Goal: Information Seeking & Learning: Find specific fact

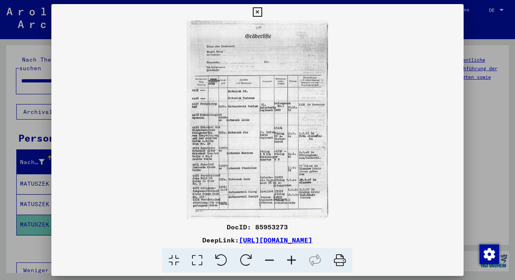
scroll to position [142, 0]
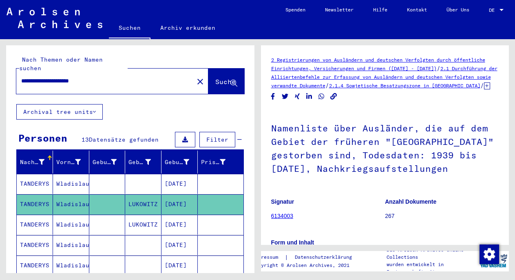
scroll to position [257, 0]
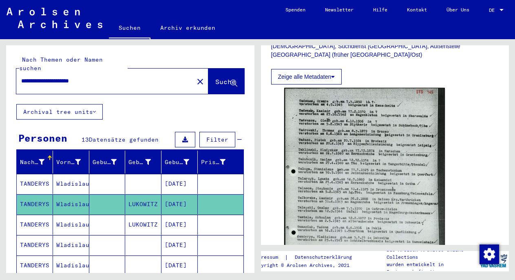
drag, startPoint x: 22, startPoint y: 72, endPoint x: 87, endPoint y: 72, distance: 65.2
click at [87, 77] on input "**********" at bounding box center [105, 81] width 168 height 9
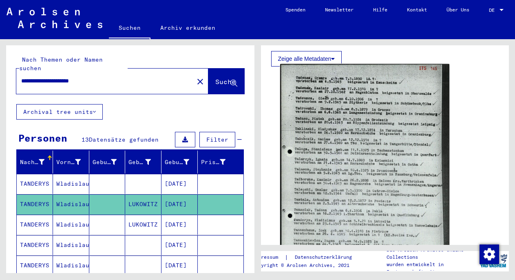
scroll to position [278, 0]
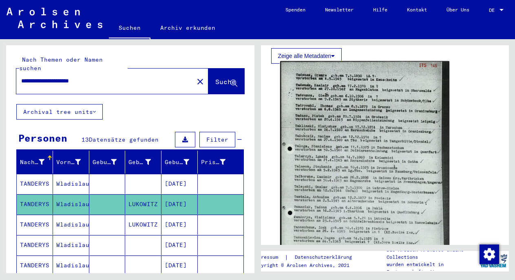
click at [350, 123] on img at bounding box center [364, 180] width 169 height 238
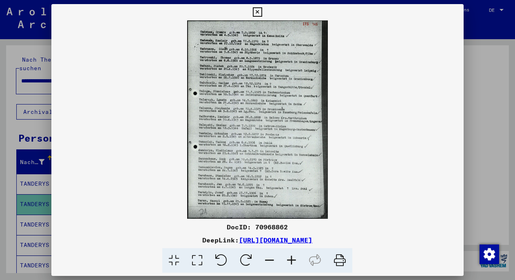
click at [476, 170] on div at bounding box center [257, 140] width 515 height 280
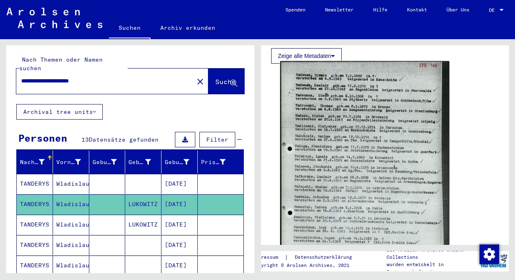
click at [368, 190] on img at bounding box center [364, 180] width 169 height 238
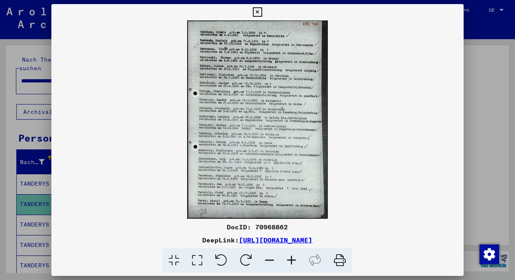
click at [32, 123] on div at bounding box center [257, 140] width 515 height 280
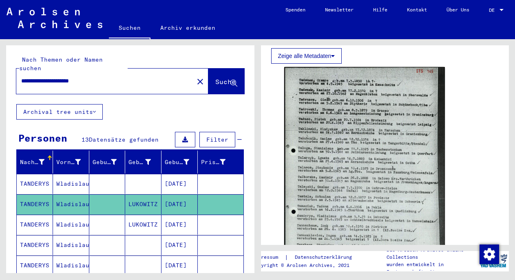
click at [53, 174] on mat-cell "Wladislaus" at bounding box center [71, 184] width 36 height 20
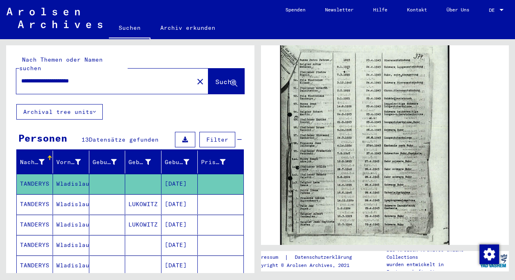
scroll to position [292, 0]
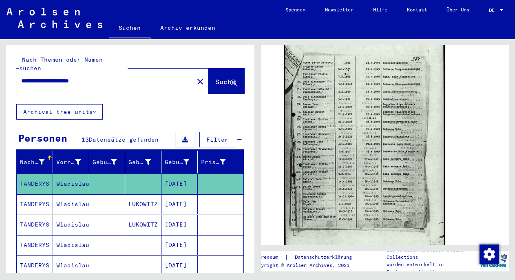
click at [106, 223] on mat-cell at bounding box center [107, 225] width 36 height 20
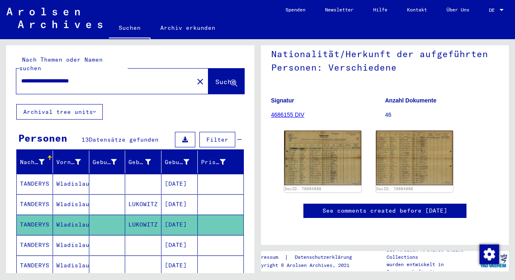
scroll to position [104, 0]
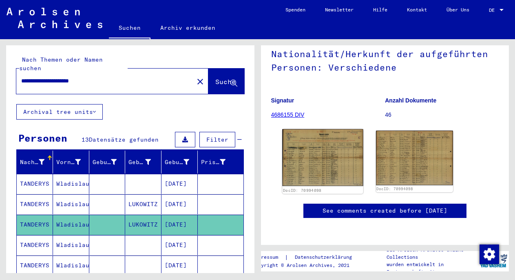
click at [326, 129] on img at bounding box center [322, 157] width 81 height 57
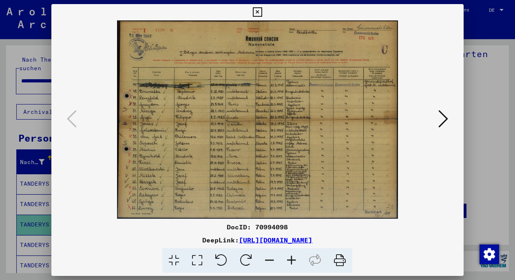
click at [445, 117] on icon at bounding box center [443, 119] width 10 height 20
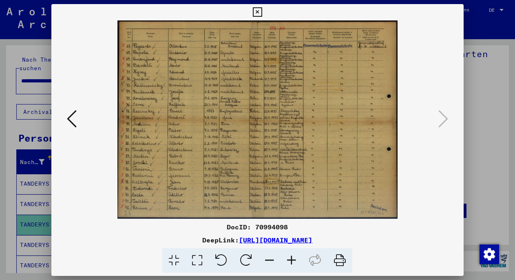
click at [486, 82] on div at bounding box center [257, 140] width 515 height 280
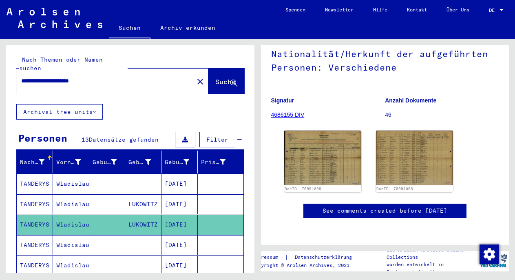
click at [117, 235] on mat-cell at bounding box center [107, 245] width 36 height 20
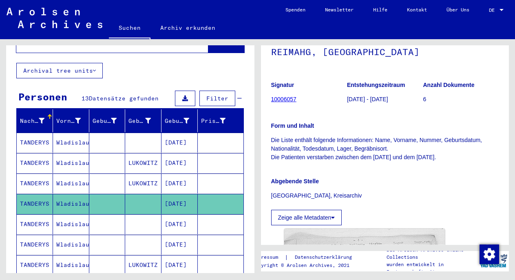
scroll to position [43, 0]
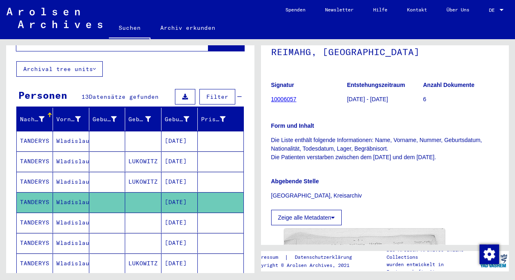
click at [144, 212] on mat-cell at bounding box center [143, 222] width 36 height 20
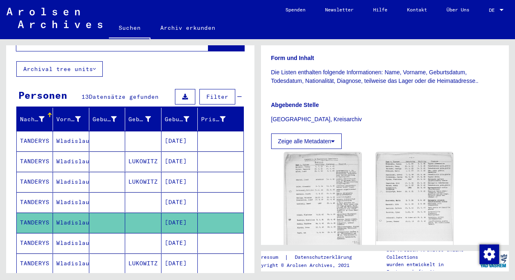
scroll to position [175, 0]
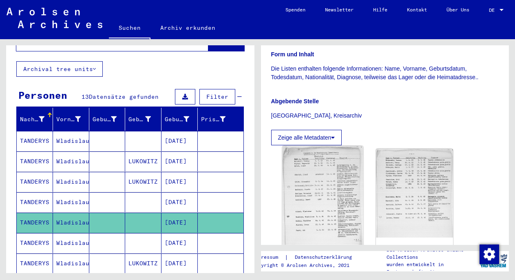
click at [336, 181] on img at bounding box center [322, 202] width 81 height 113
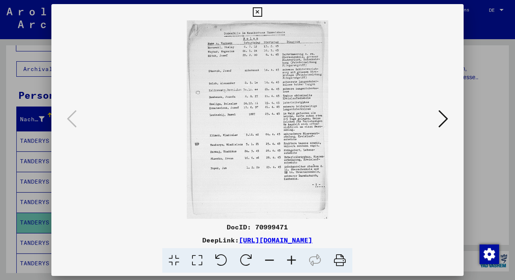
click at [441, 112] on icon at bounding box center [443, 119] width 10 height 20
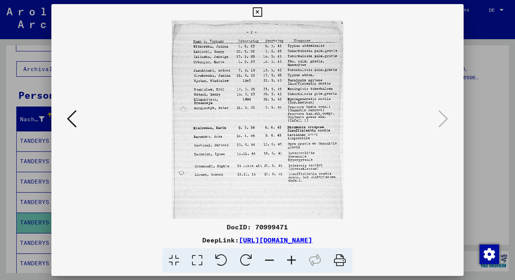
click at [68, 120] on icon at bounding box center [72, 119] width 10 height 20
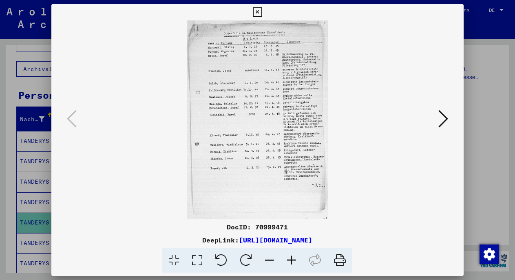
click at [480, 135] on div at bounding box center [257, 140] width 515 height 280
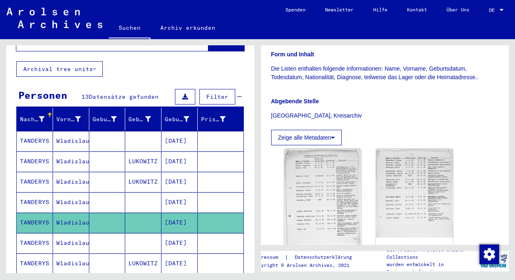
click at [73, 233] on mat-cell "Wladislaus" at bounding box center [71, 243] width 36 height 20
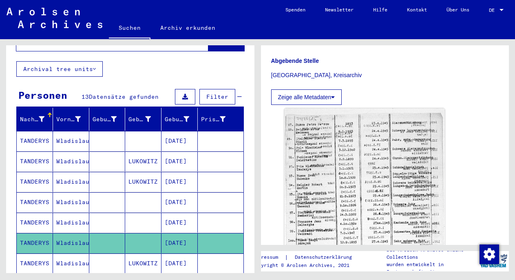
scroll to position [233, 0]
click at [116, 255] on mat-cell at bounding box center [107, 263] width 36 height 20
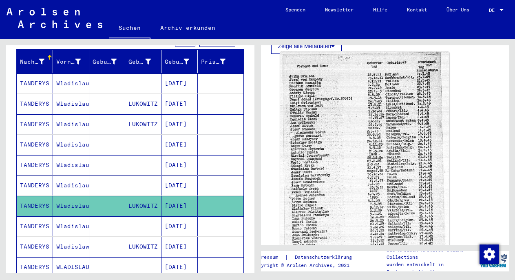
scroll to position [284, 0]
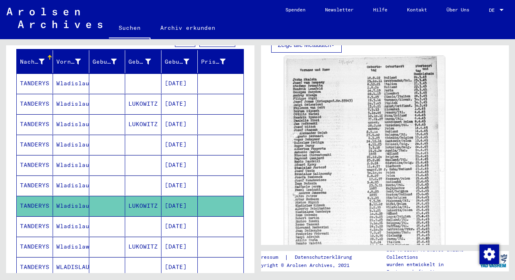
click at [146, 219] on mat-cell at bounding box center [143, 226] width 36 height 20
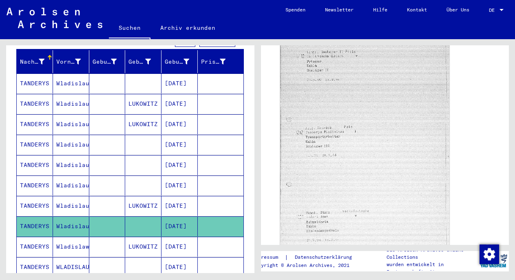
scroll to position [282, 0]
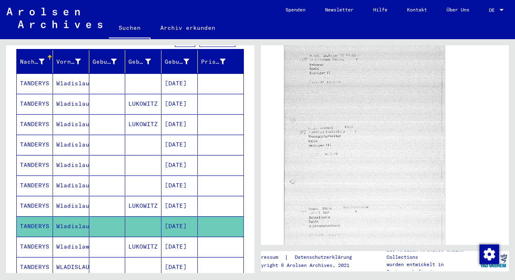
click at [177, 237] on mat-cell "01/05/1921" at bounding box center [179, 247] width 36 height 20
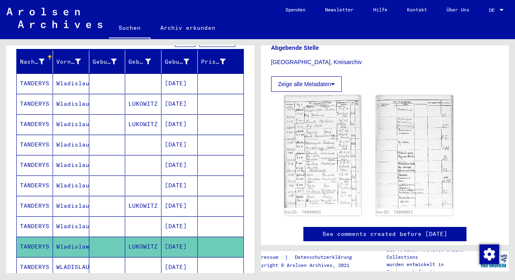
scroll to position [242, 0]
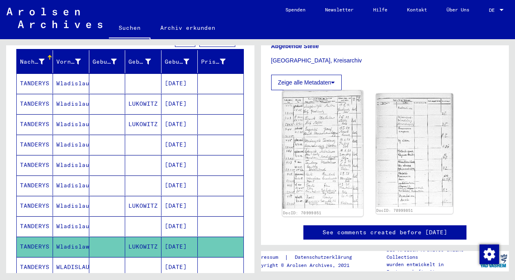
click at [316, 164] on img at bounding box center [322, 150] width 81 height 118
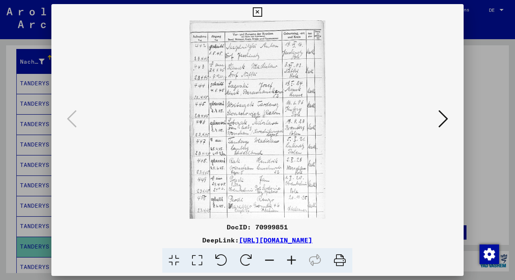
click at [293, 256] on icon at bounding box center [292, 260] width 22 height 25
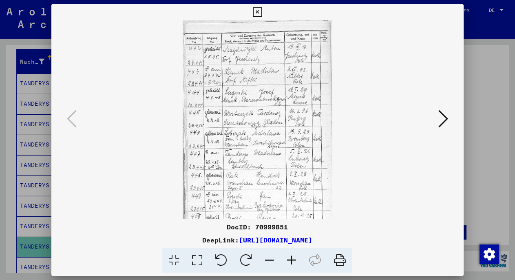
click at [293, 256] on icon at bounding box center [292, 260] width 22 height 25
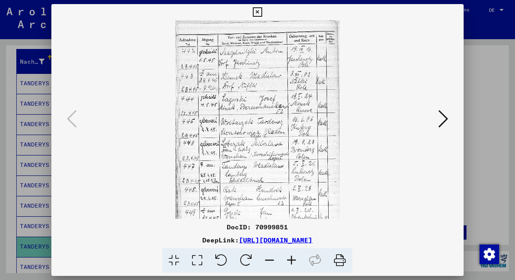
click at [293, 256] on icon at bounding box center [292, 260] width 22 height 25
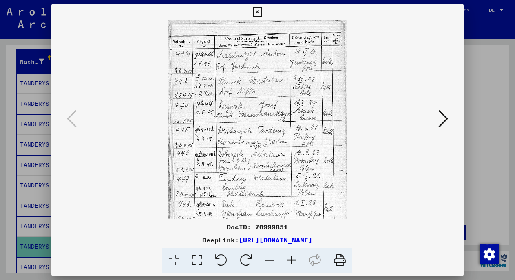
click at [293, 256] on icon at bounding box center [292, 260] width 22 height 25
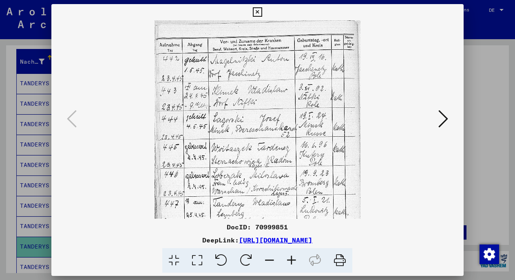
click at [293, 256] on icon at bounding box center [292, 260] width 22 height 25
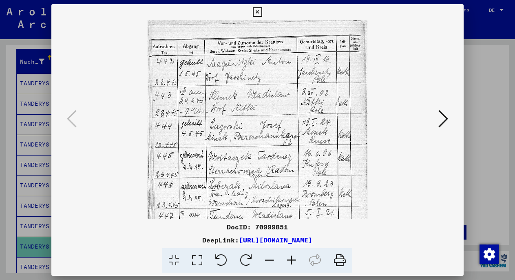
click at [293, 256] on icon at bounding box center [292, 260] width 22 height 25
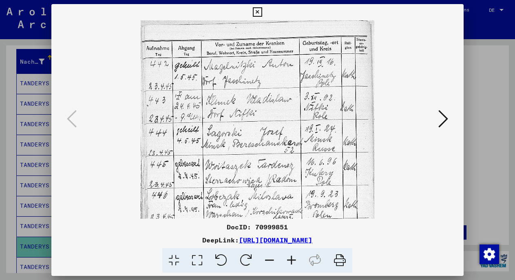
click at [293, 256] on icon at bounding box center [292, 260] width 22 height 25
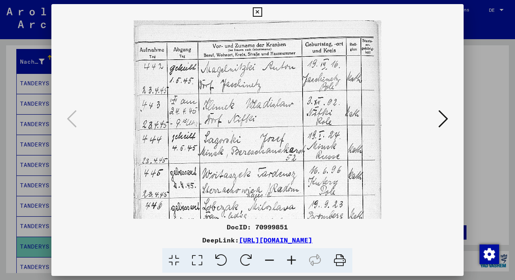
click at [293, 256] on icon at bounding box center [292, 260] width 22 height 25
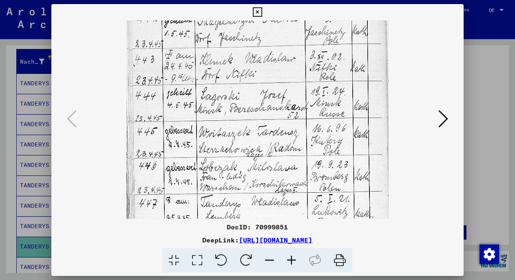
drag, startPoint x: 279, startPoint y: 162, endPoint x: 285, endPoint y: 106, distance: 56.2
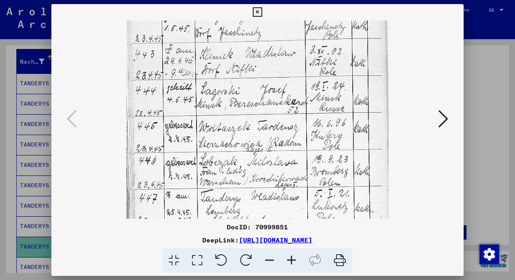
click at [285, 106] on img at bounding box center [257, 156] width 262 height 382
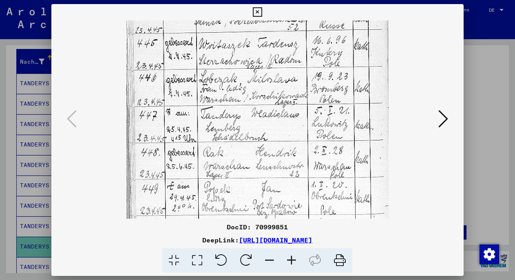
scroll to position [141, 0]
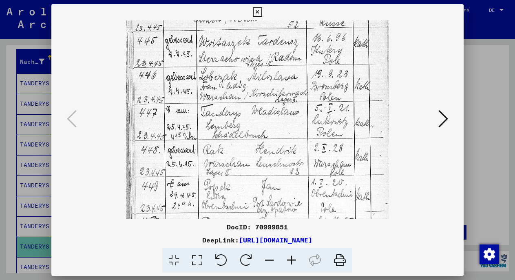
drag, startPoint x: 270, startPoint y: 146, endPoint x: 272, endPoint y: 61, distance: 85.2
click at [272, 61] on img at bounding box center [257, 71] width 262 height 382
click at [48, 189] on div at bounding box center [257, 140] width 515 height 280
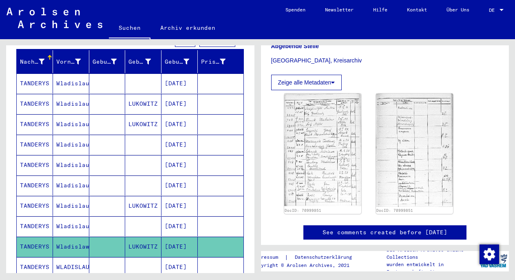
click at [46, 257] on mat-cell "TANDERYS" at bounding box center [35, 267] width 36 height 20
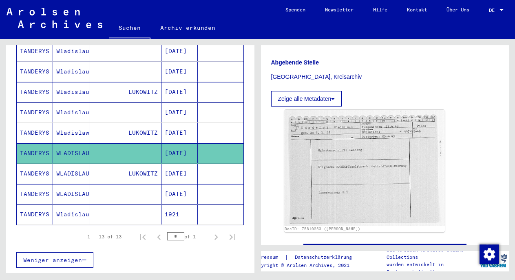
scroll to position [227, 0]
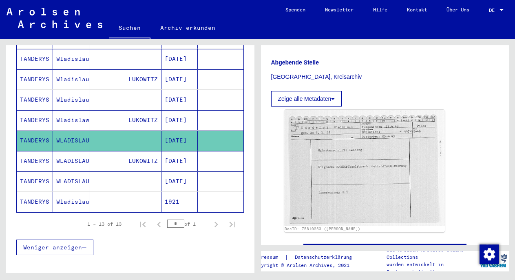
click at [173, 161] on mat-cell "01/05/1921" at bounding box center [179, 161] width 36 height 20
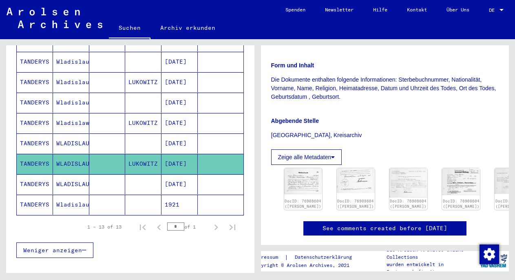
scroll to position [177, 0]
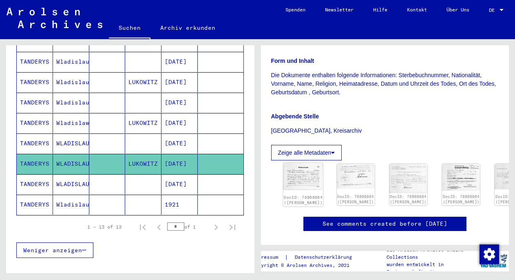
click at [293, 193] on div "DocID: 76908604 (WLADISLAUS TANDERYS)" at bounding box center [303, 199] width 40 height 13
click at [292, 179] on img at bounding box center [303, 176] width 40 height 27
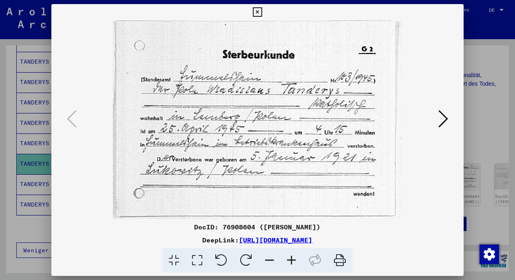
click at [292, 179] on img at bounding box center [257, 119] width 356 height 198
click at [439, 122] on icon at bounding box center [443, 119] width 10 height 20
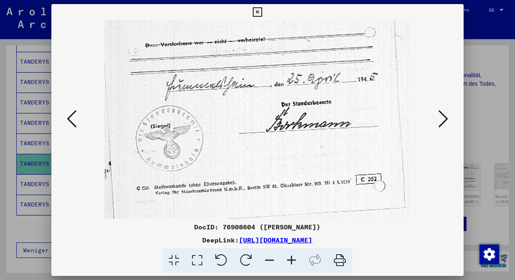
click at [469, 114] on div at bounding box center [257, 140] width 515 height 280
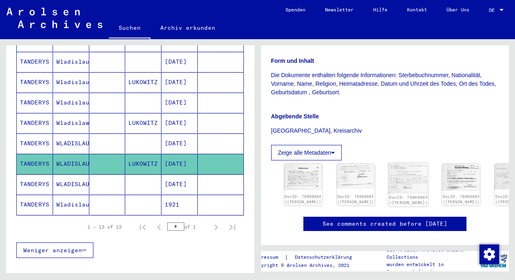
click at [389, 175] on img at bounding box center [409, 178] width 40 height 31
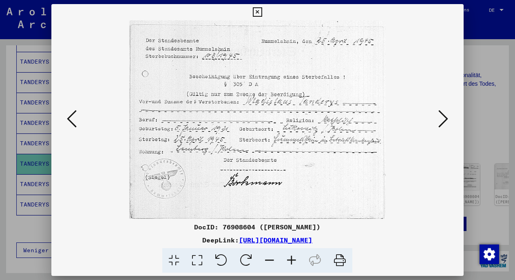
click at [383, 175] on img at bounding box center [257, 119] width 356 height 198
click at [447, 114] on icon at bounding box center [443, 119] width 10 height 20
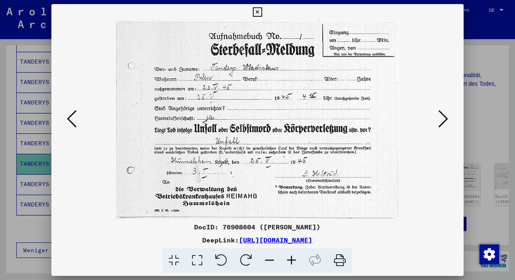
click at [447, 114] on icon at bounding box center [443, 119] width 10 height 20
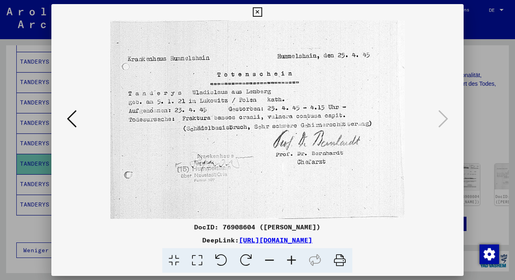
click at [474, 95] on div at bounding box center [257, 140] width 515 height 280
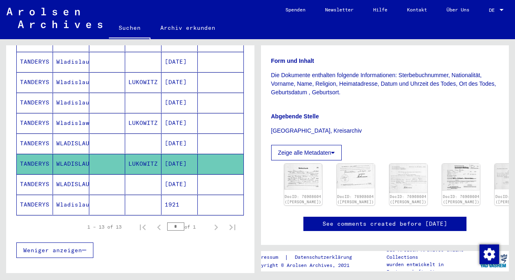
click at [168, 174] on mat-cell "05/01/1921" at bounding box center [179, 184] width 36 height 20
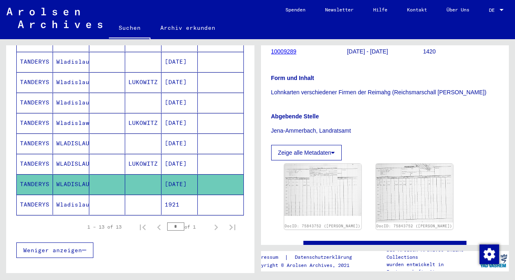
scroll to position [182, 0]
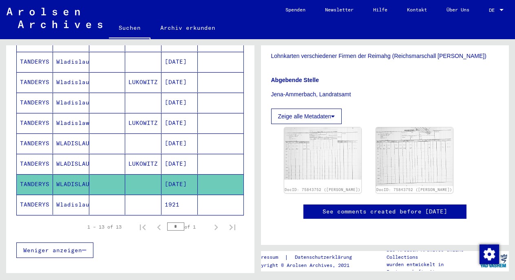
click at [345, 177] on img at bounding box center [322, 153] width 77 height 52
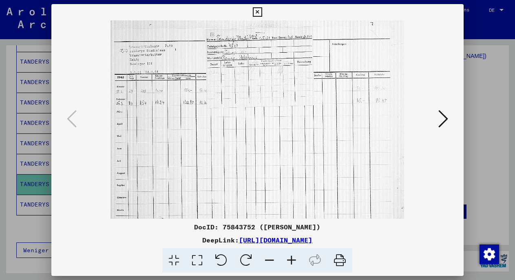
click at [443, 114] on icon at bounding box center [443, 119] width 10 height 20
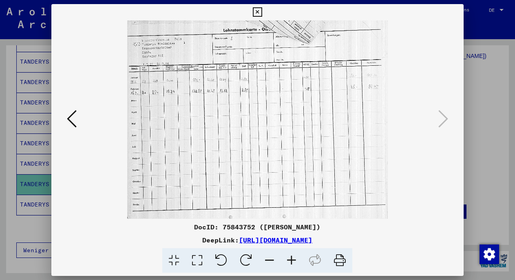
click at [482, 88] on div at bounding box center [257, 140] width 515 height 280
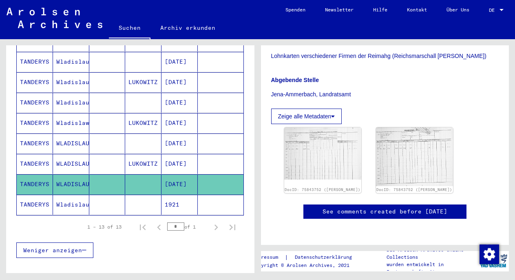
click at [71, 195] on mat-cell "Wladislaus" at bounding box center [71, 205] width 36 height 20
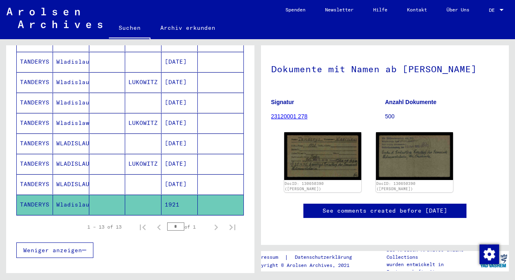
scroll to position [104, 0]
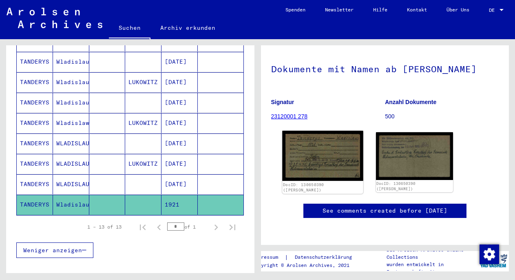
click at [326, 131] on img at bounding box center [322, 156] width 81 height 50
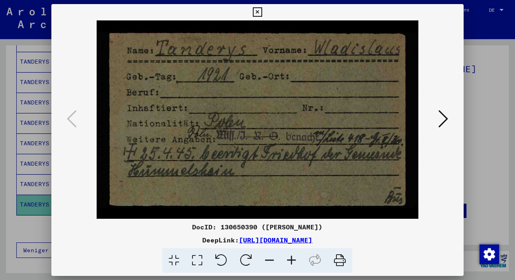
click at [440, 120] on icon at bounding box center [443, 119] width 10 height 20
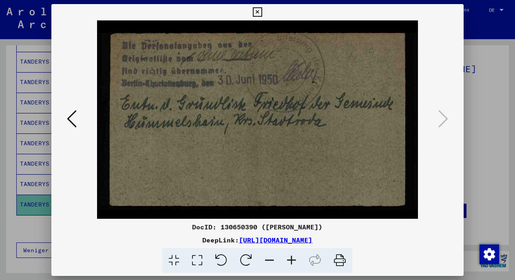
click at [480, 57] on div at bounding box center [257, 140] width 515 height 280
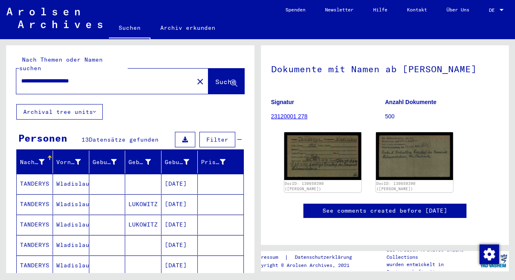
scroll to position [0, 0]
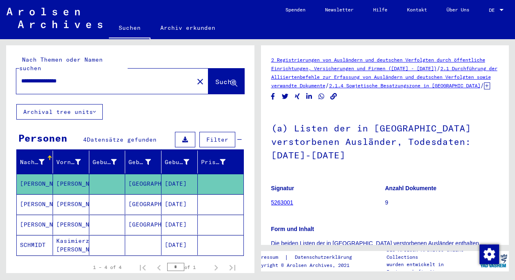
scroll to position [237, 0]
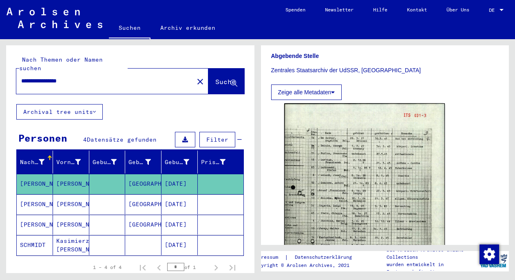
drag, startPoint x: 20, startPoint y: 72, endPoint x: 66, endPoint y: 71, distance: 45.7
click at [66, 72] on div "**********" at bounding box center [102, 81] width 172 height 18
drag, startPoint x: 66, startPoint y: 71, endPoint x: 19, endPoint y: 71, distance: 47.3
click at [19, 72] on div "**********" at bounding box center [102, 81] width 172 height 18
click at [134, 194] on mat-cell "Warschau" at bounding box center [143, 204] width 36 height 20
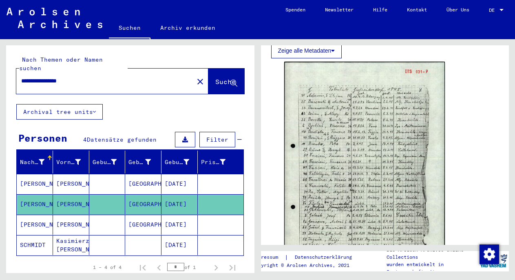
scroll to position [279, 0]
click at [147, 215] on mat-cell "Warschau" at bounding box center [143, 225] width 36 height 20
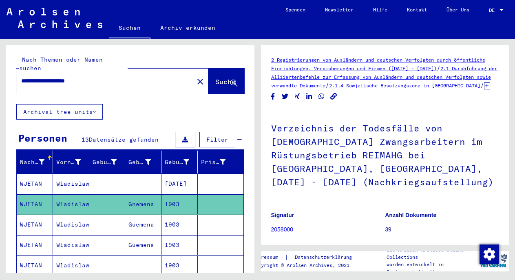
click at [144, 179] on mat-cell at bounding box center [143, 184] width 36 height 20
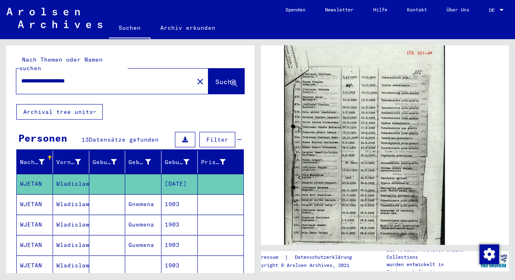
scroll to position [284, 0]
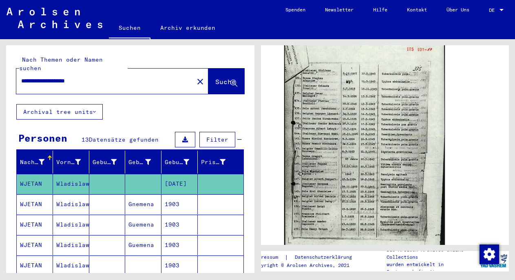
click at [181, 195] on mat-cell "1903" at bounding box center [179, 204] width 36 height 20
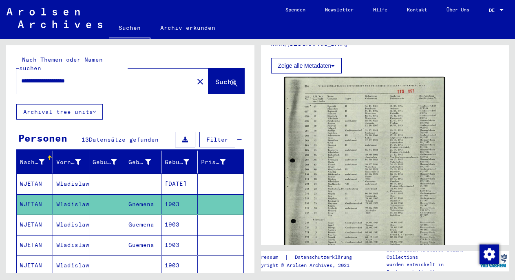
scroll to position [356, 0]
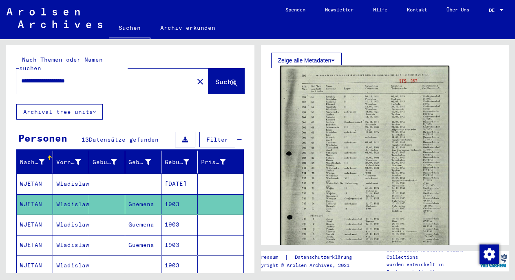
click at [355, 168] on img at bounding box center [364, 184] width 169 height 237
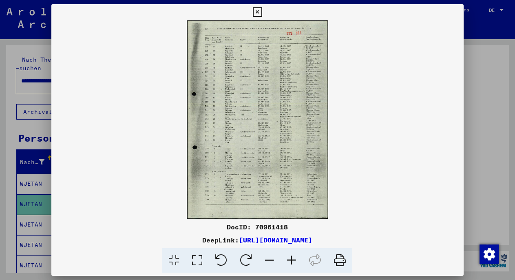
click at [290, 259] on icon at bounding box center [292, 260] width 22 height 25
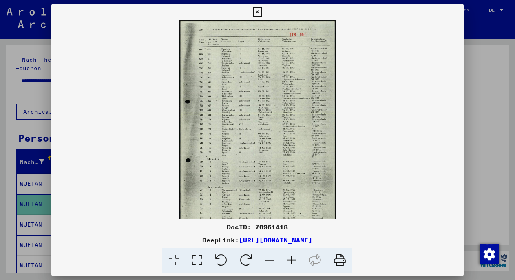
click at [290, 259] on icon at bounding box center [292, 260] width 22 height 25
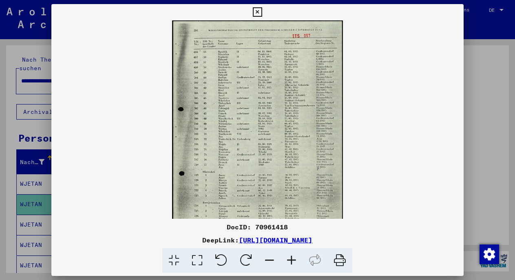
click at [290, 259] on icon at bounding box center [292, 260] width 22 height 25
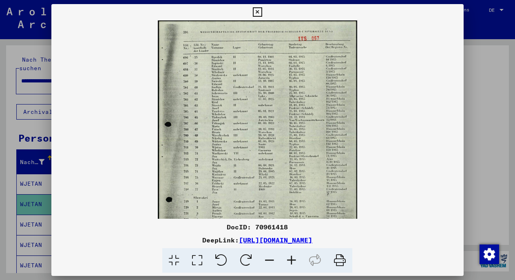
click at [290, 259] on icon at bounding box center [292, 260] width 22 height 25
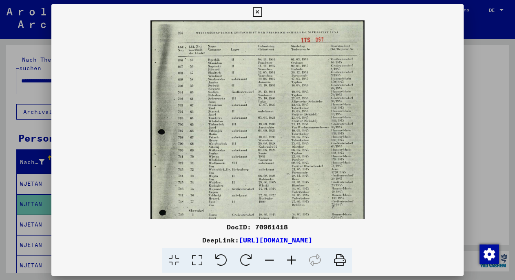
click at [290, 259] on icon at bounding box center [292, 260] width 22 height 25
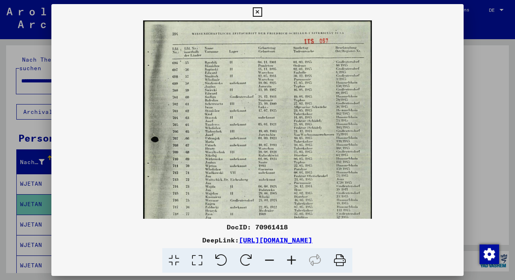
click at [290, 259] on icon at bounding box center [292, 260] width 22 height 25
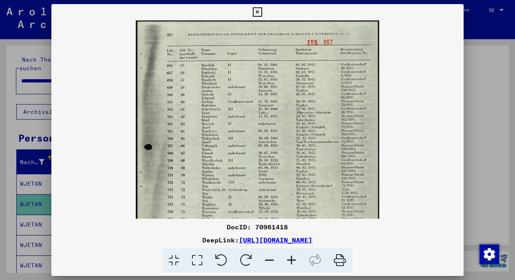
click at [290, 259] on icon at bounding box center [292, 260] width 22 height 25
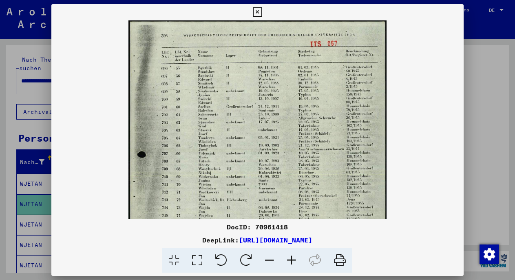
click at [290, 259] on icon at bounding box center [292, 260] width 22 height 25
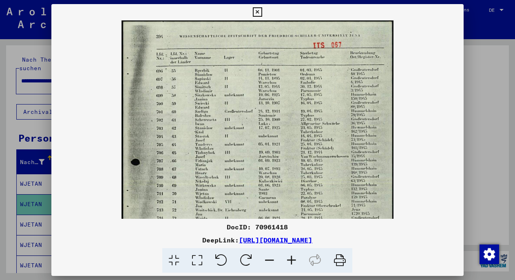
click at [290, 259] on icon at bounding box center [292, 260] width 22 height 25
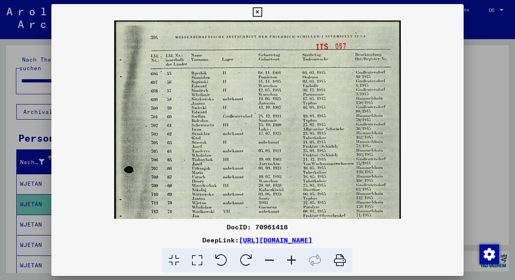
click at [290, 259] on icon at bounding box center [292, 260] width 22 height 25
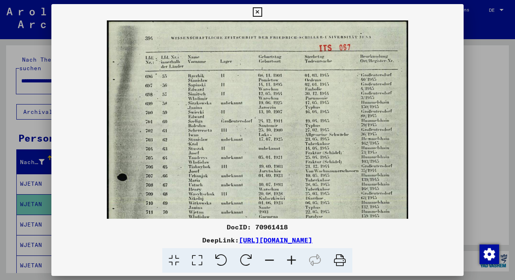
click at [290, 259] on icon at bounding box center [292, 260] width 22 height 25
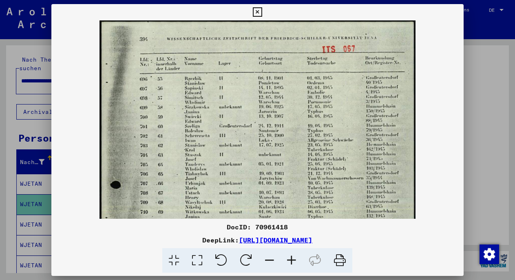
click at [290, 259] on icon at bounding box center [292, 260] width 22 height 25
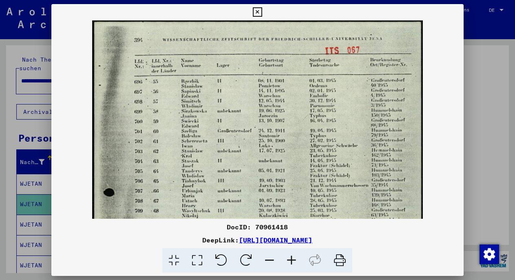
click at [290, 259] on icon at bounding box center [292, 260] width 22 height 25
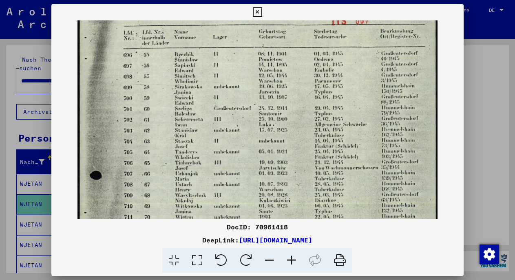
drag, startPoint x: 183, startPoint y: 115, endPoint x: 193, endPoint y: 79, distance: 37.7
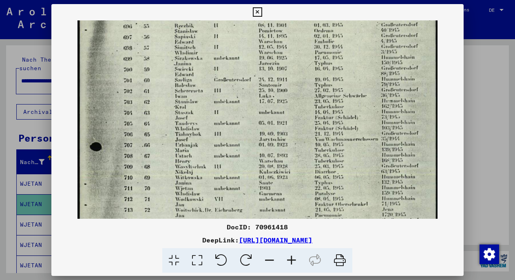
drag, startPoint x: 187, startPoint y: 214, endPoint x: 192, endPoint y: 187, distance: 27.0
click at [192, 187] on img at bounding box center [257, 211] width 360 height 504
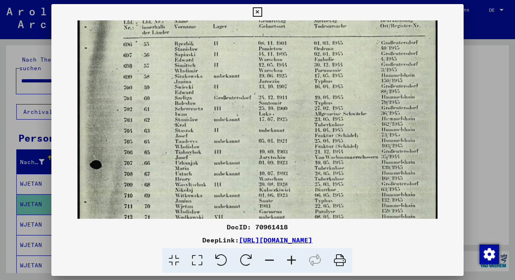
scroll to position [0, 0]
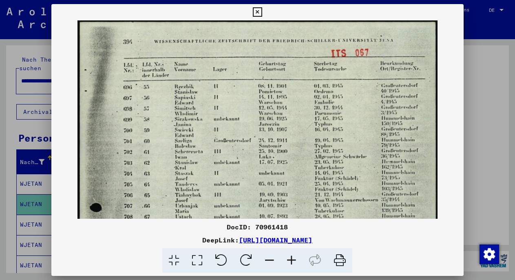
drag, startPoint x: 343, startPoint y: 131, endPoint x: 342, endPoint y: 233, distance: 102.4
click at [351, 183] on img at bounding box center [257, 272] width 360 height 504
click at [478, 96] on div at bounding box center [257, 140] width 515 height 280
